Goal: Task Accomplishment & Management: Manage account settings

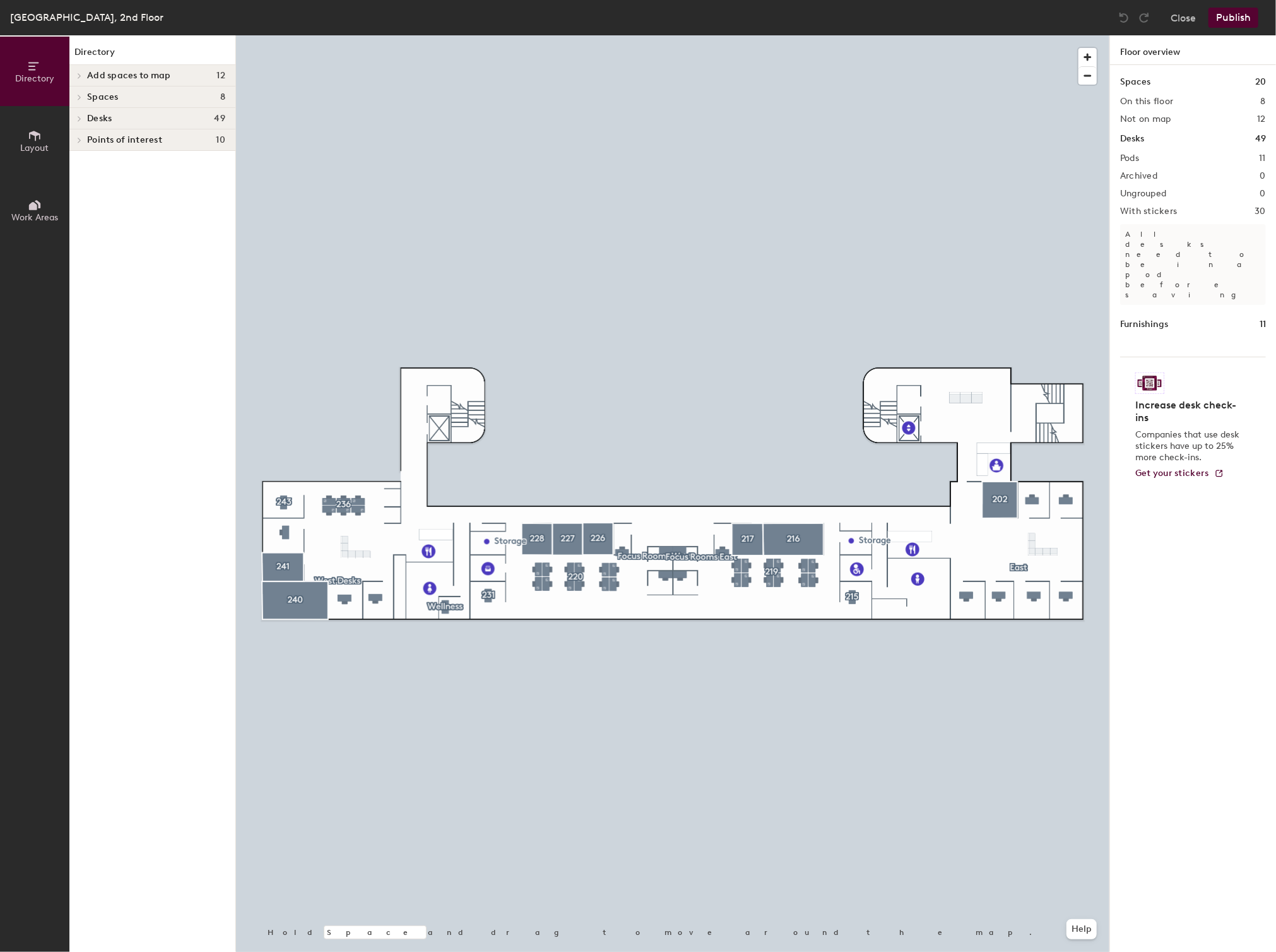
click at [79, 73] on icon at bounding box center [80, 75] width 5 height 6
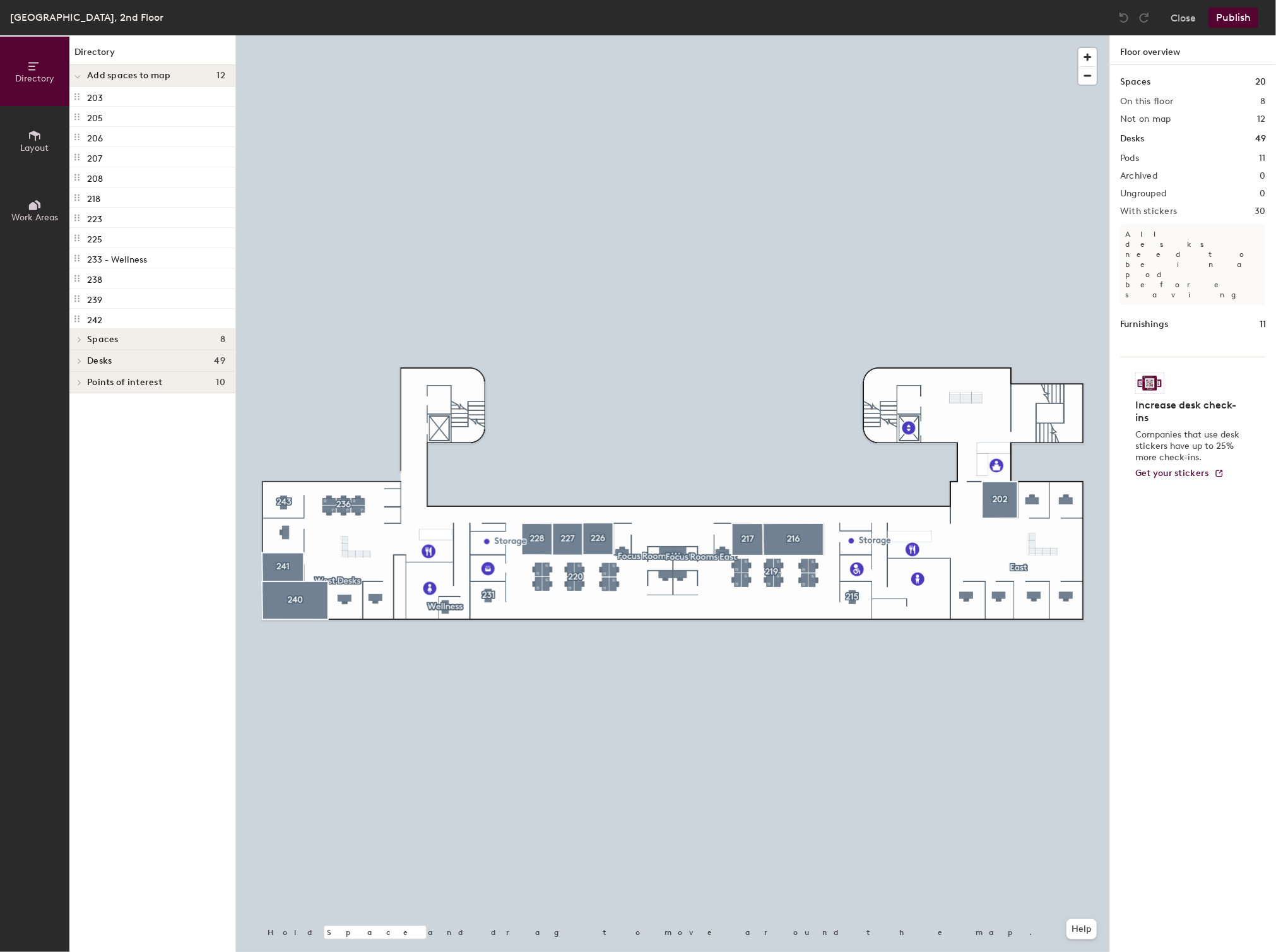
click at [79, 73] on span at bounding box center [77, 77] width 6 height 10
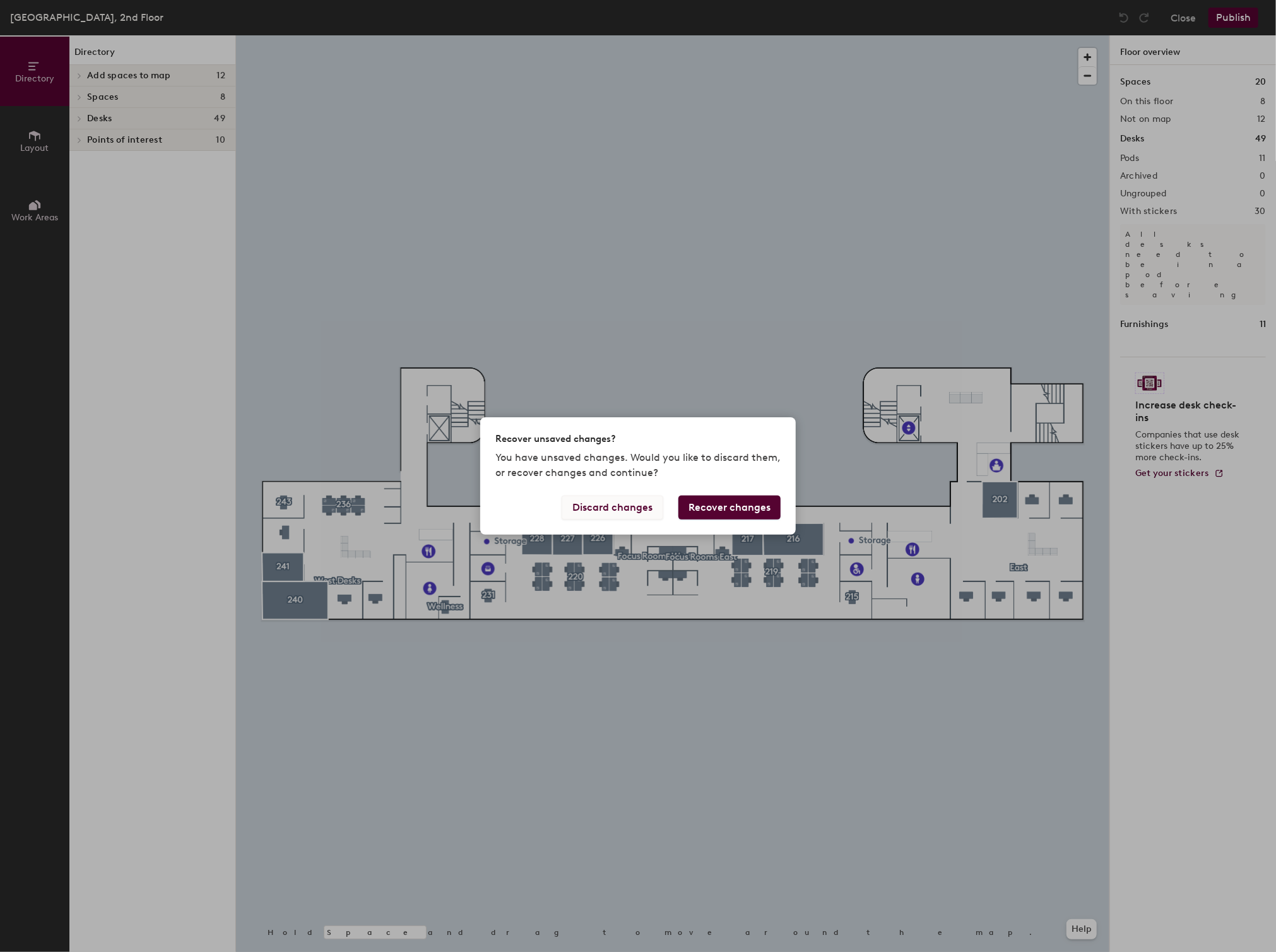
click at [611, 502] on button "Discard changes" at bounding box center [613, 508] width 102 height 24
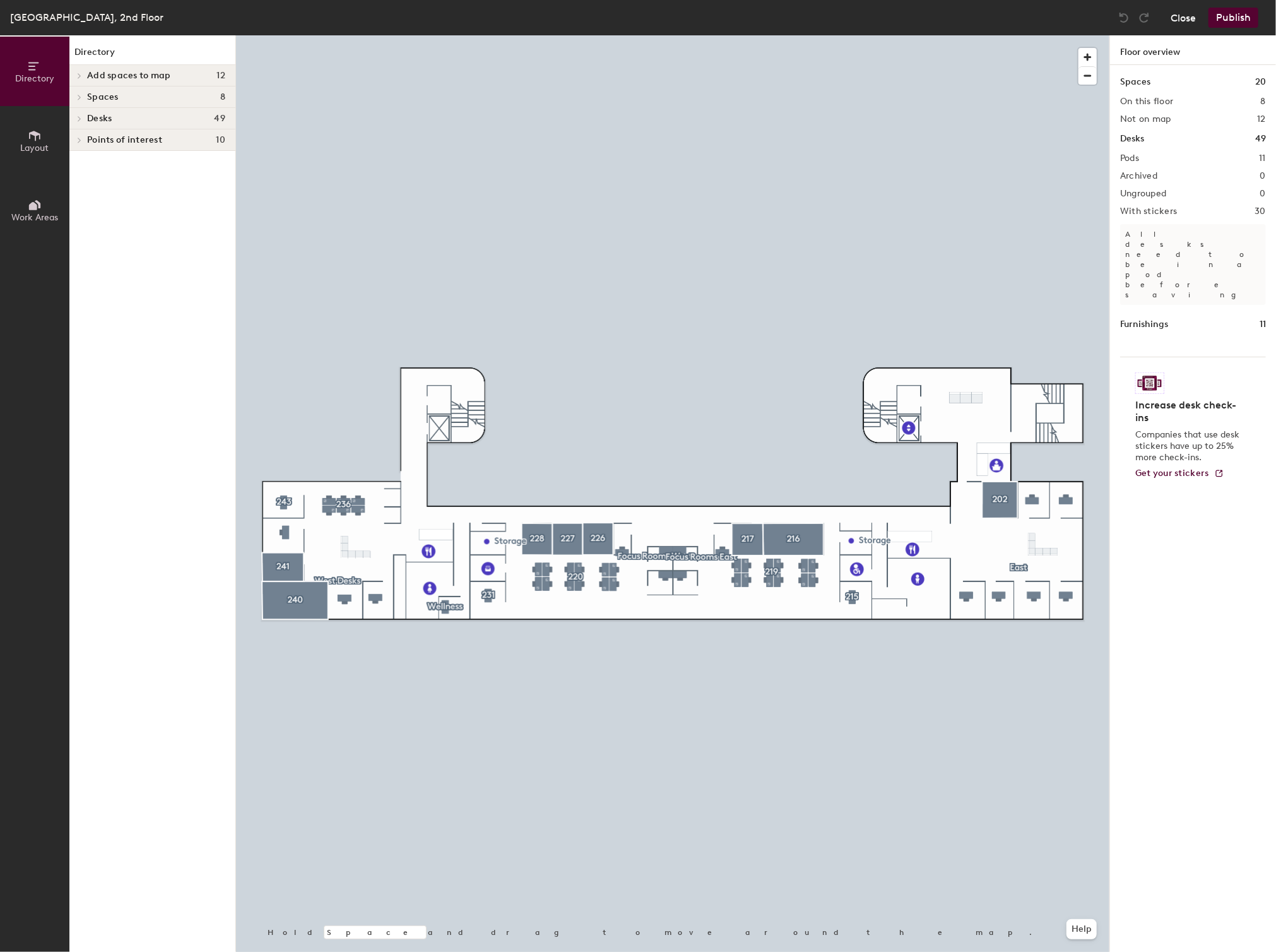
click at [1190, 22] on button "Close" at bounding box center [1183, 17] width 25 height 20
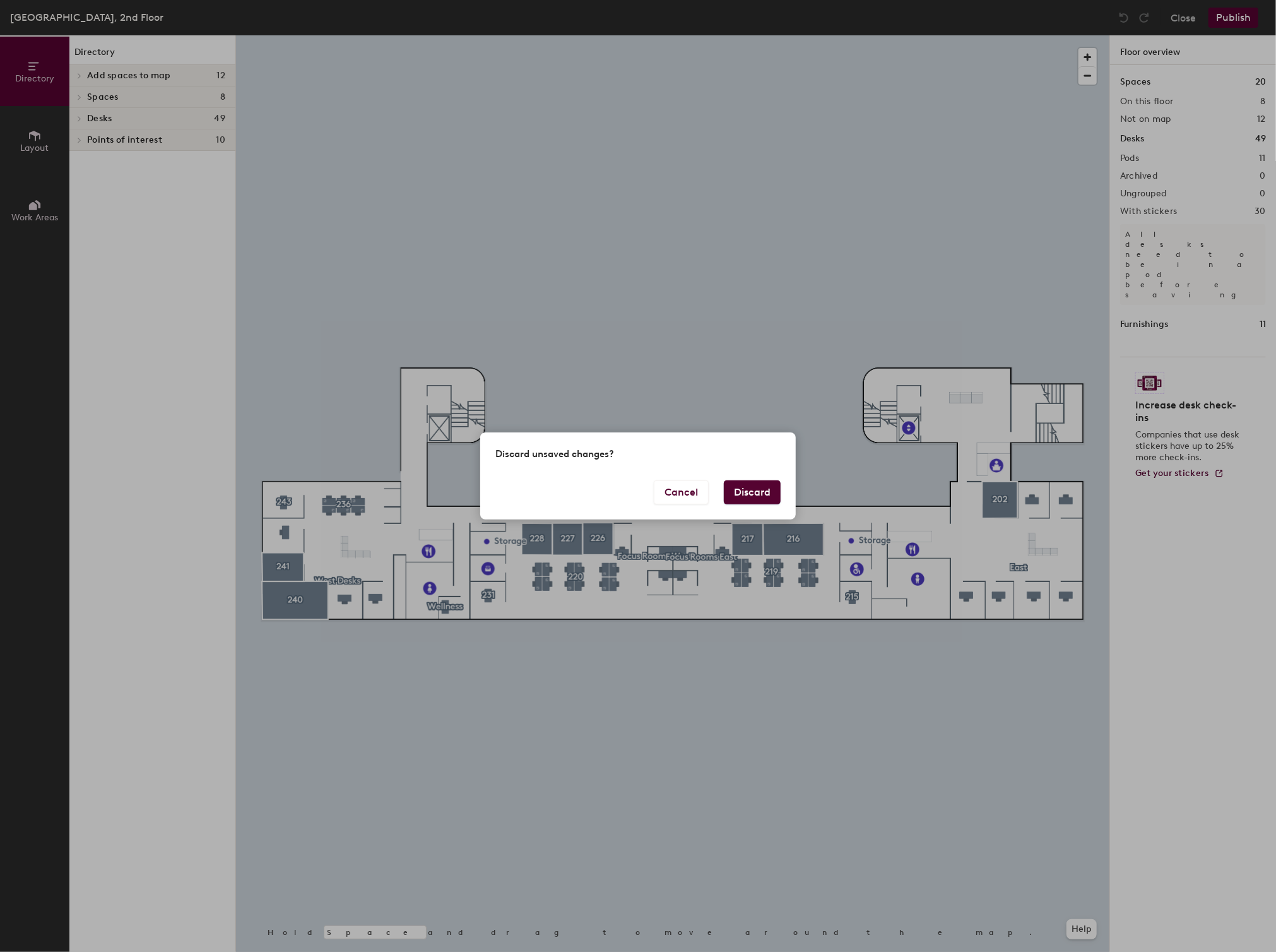
click at [740, 486] on button "Discard" at bounding box center [752, 493] width 57 height 24
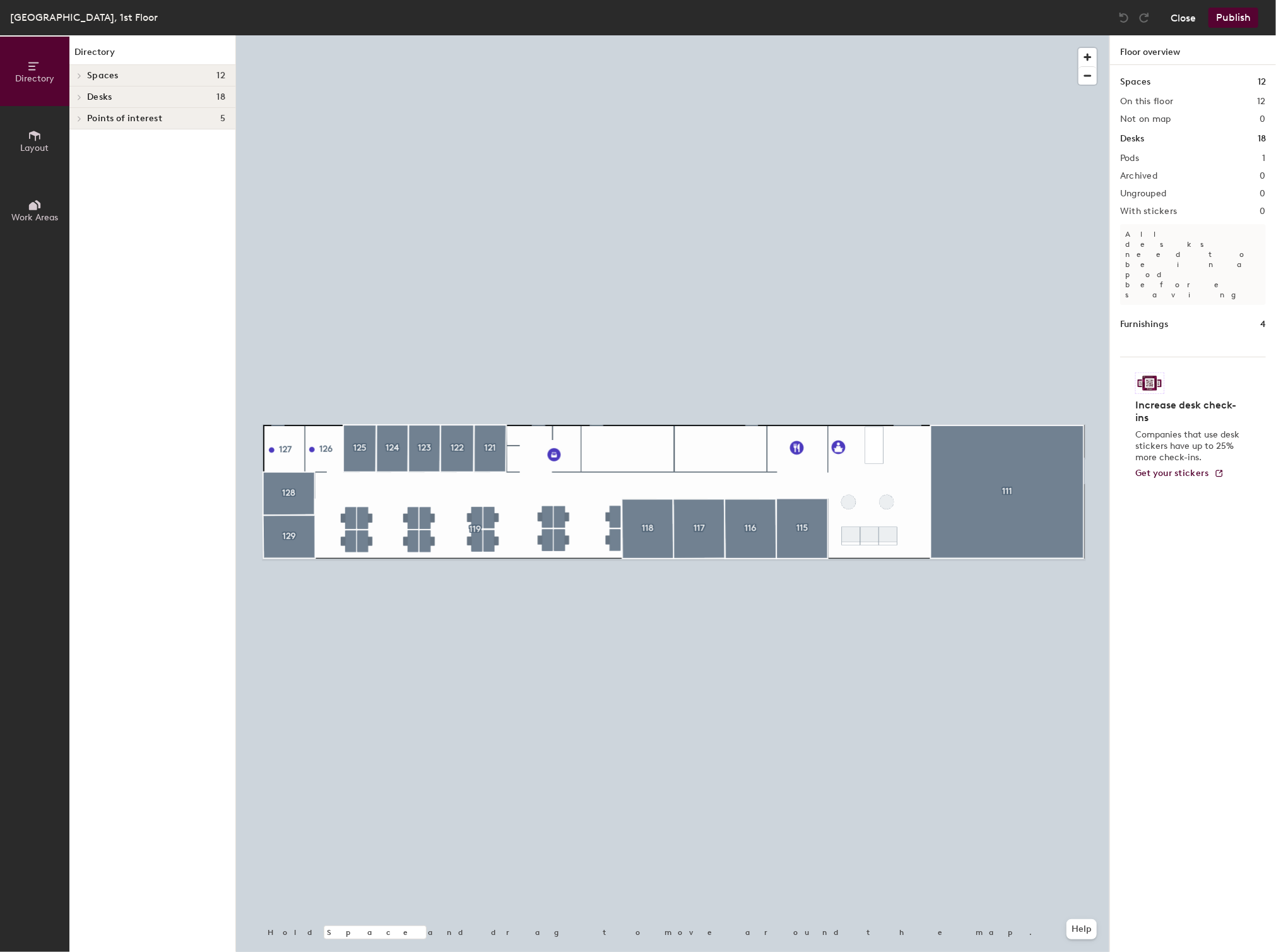
click at [1175, 20] on button "Close" at bounding box center [1183, 17] width 25 height 20
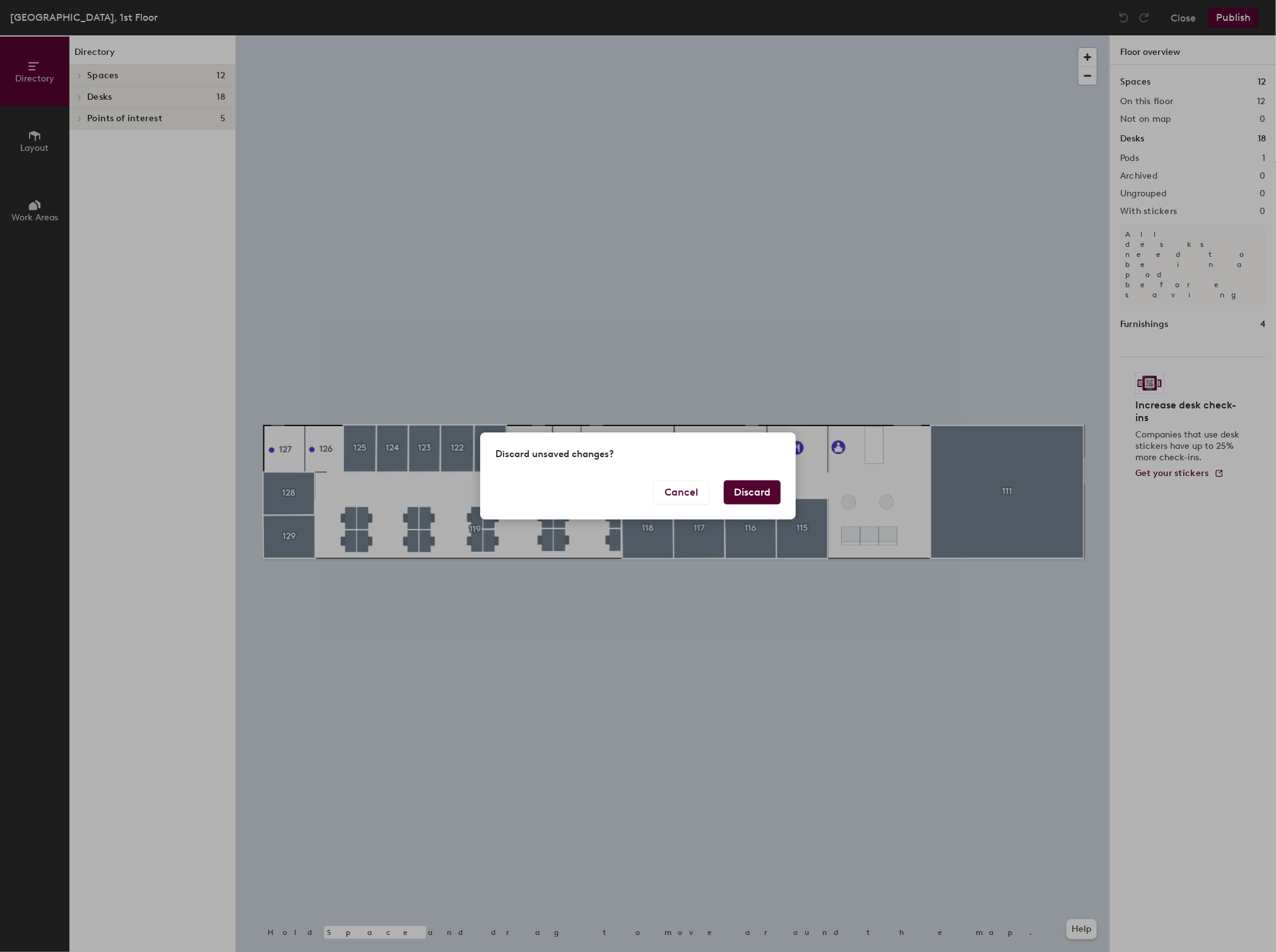
click at [743, 497] on button "Discard" at bounding box center [752, 493] width 57 height 24
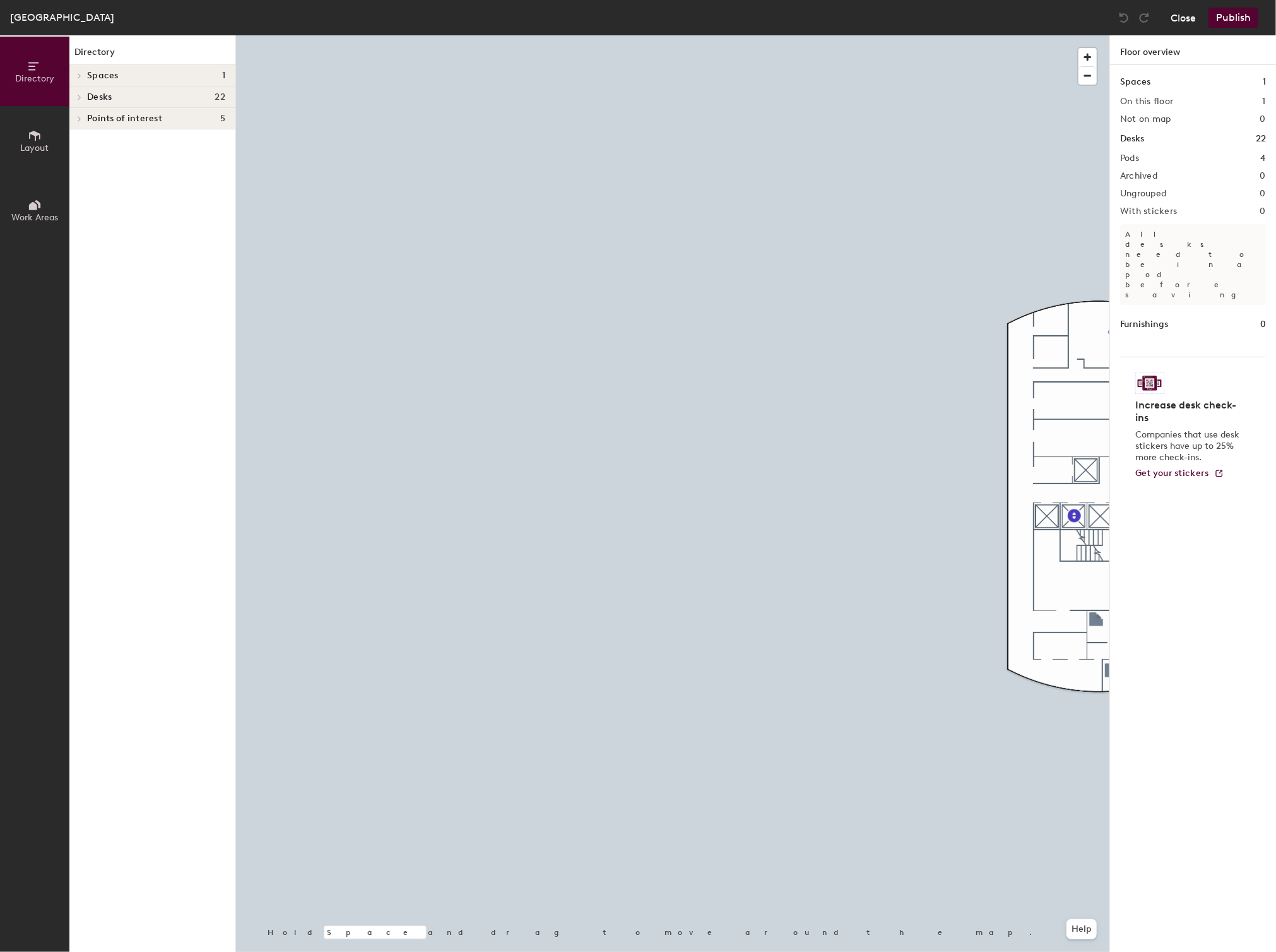
click at [1178, 16] on button "Close" at bounding box center [1183, 17] width 25 height 20
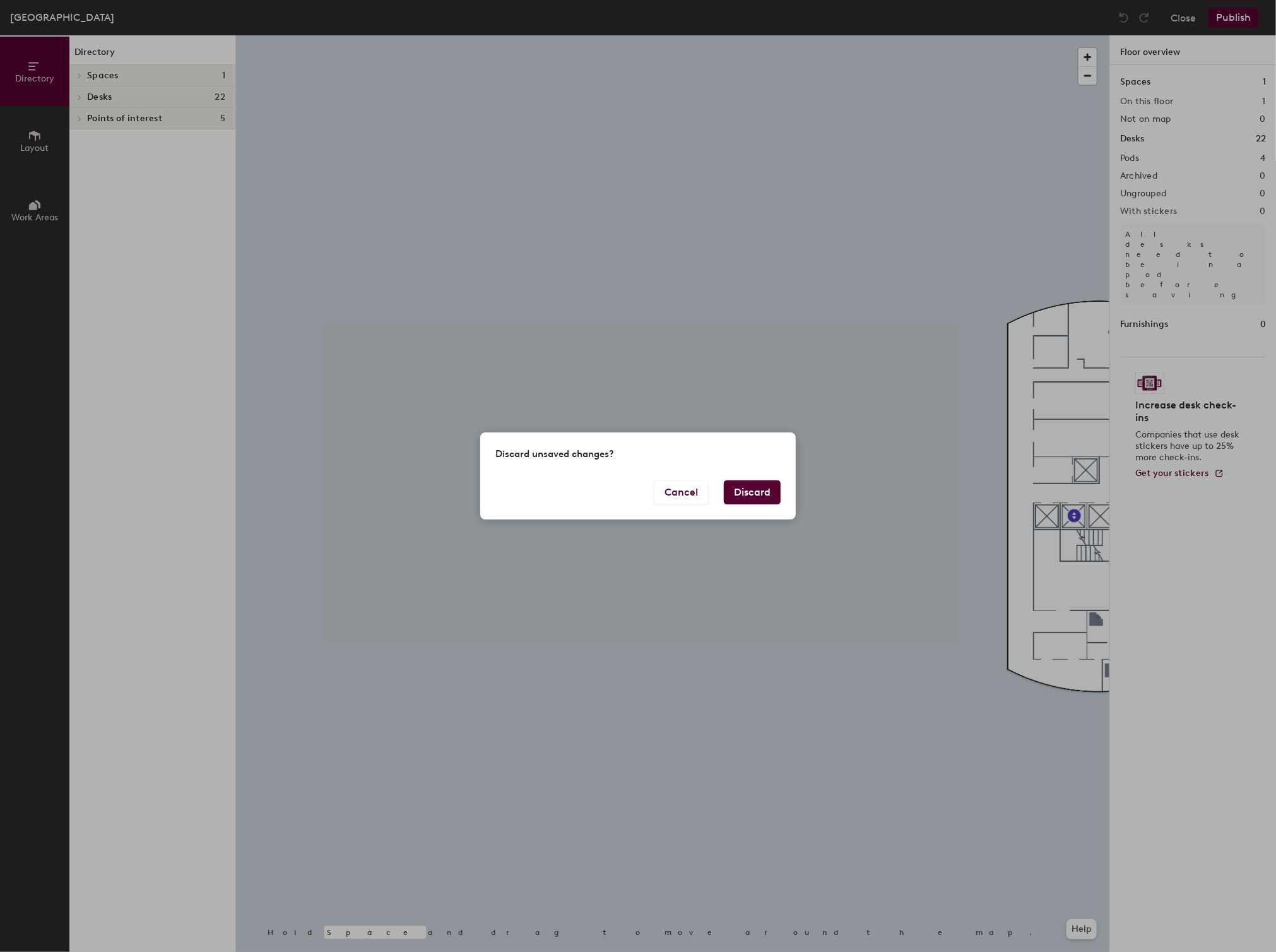
click at [750, 492] on button "Discard" at bounding box center [752, 493] width 57 height 24
